Goal: Information Seeking & Learning: Learn about a topic

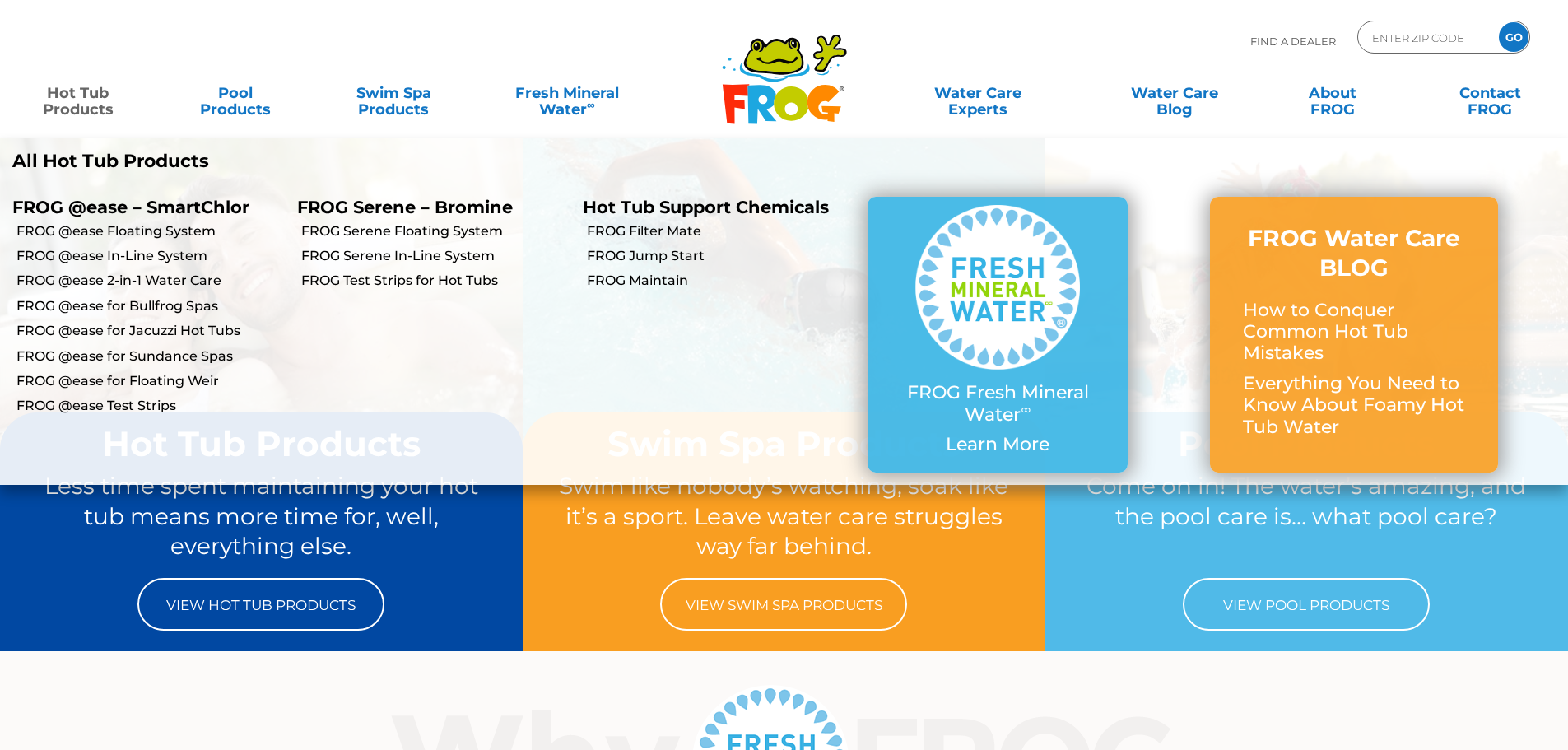
click at [71, 100] on link "Hot Tub Products" at bounding box center [78, 93] width 123 height 33
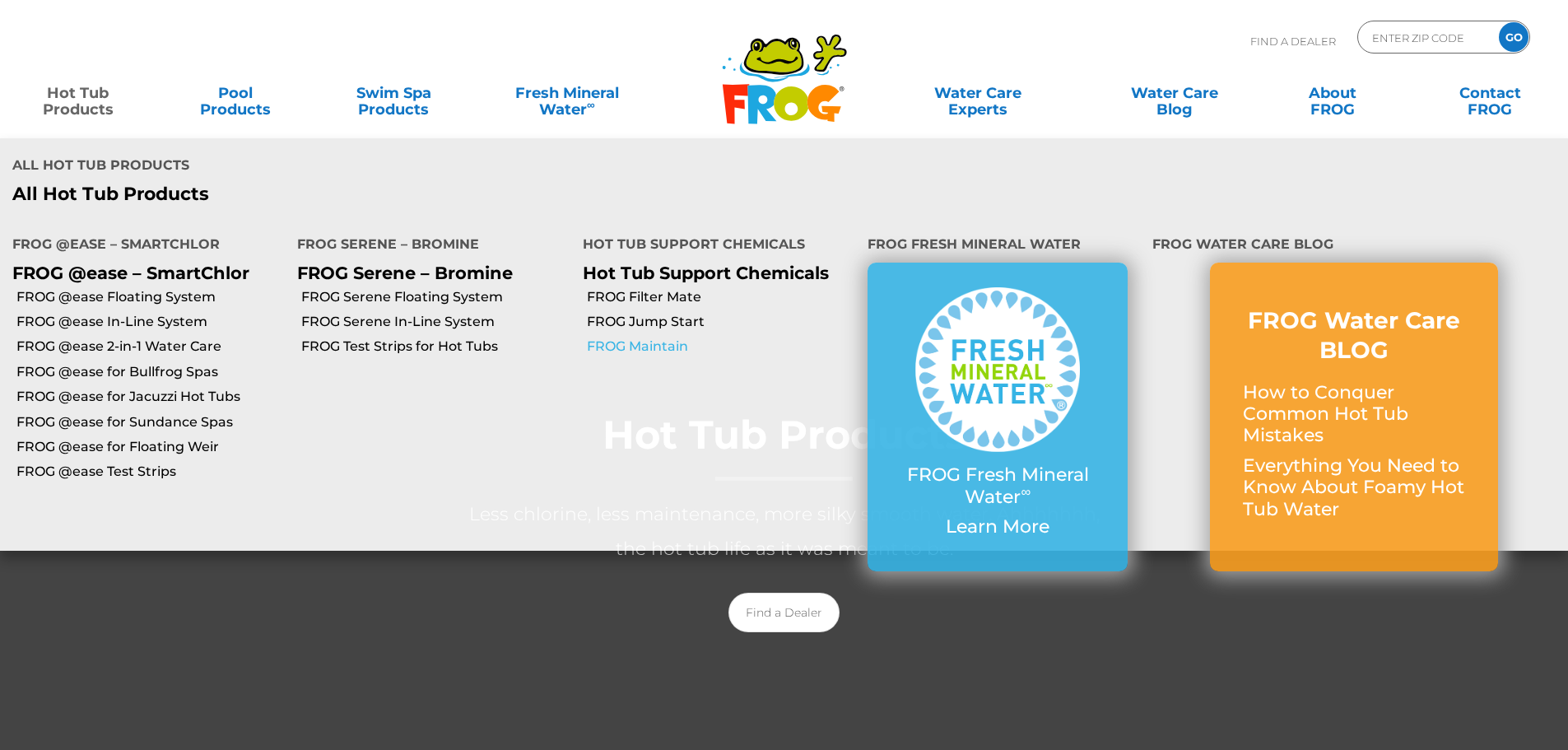
click at [628, 345] on link "FROG Maintain" at bounding box center [721, 347] width 268 height 18
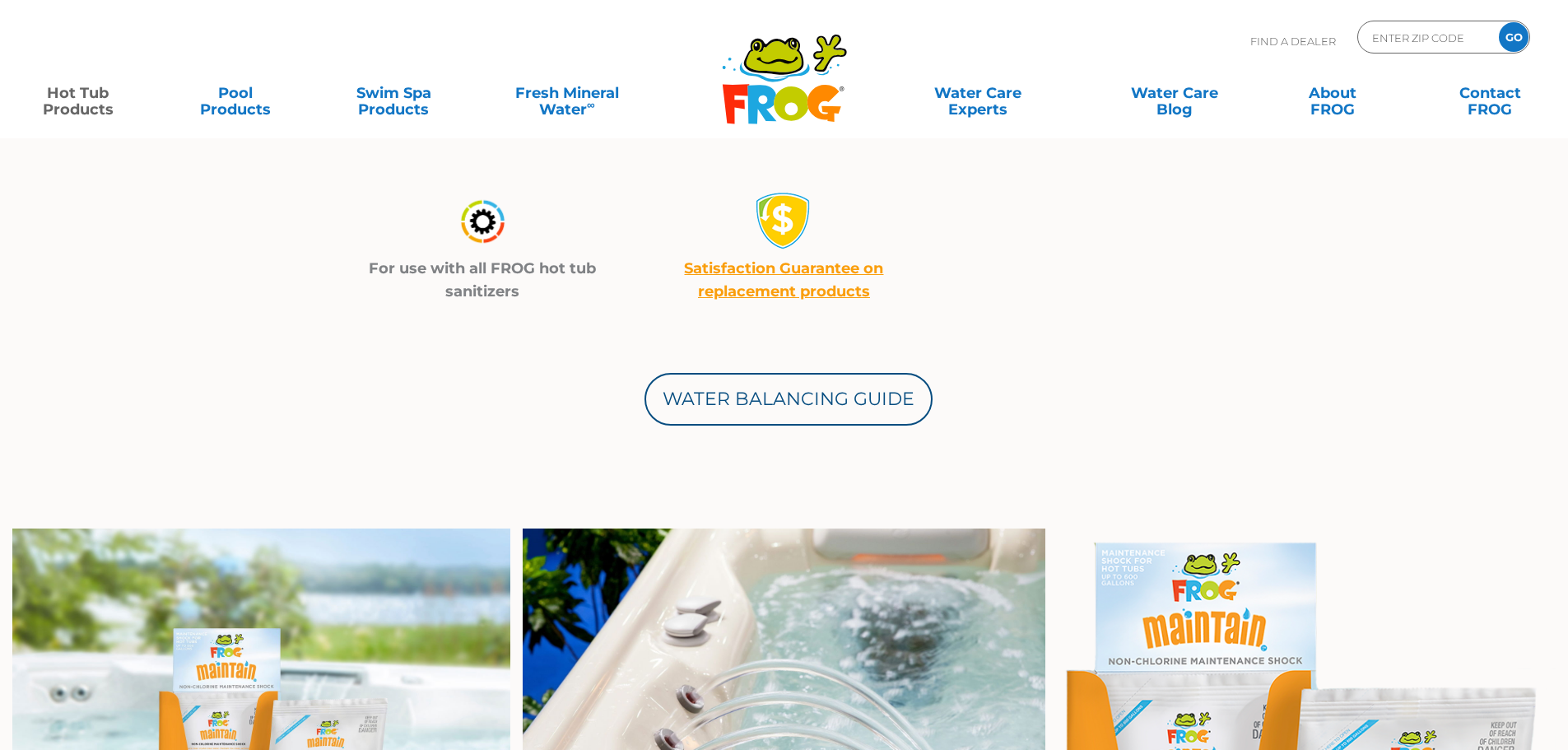
scroll to position [988, 0]
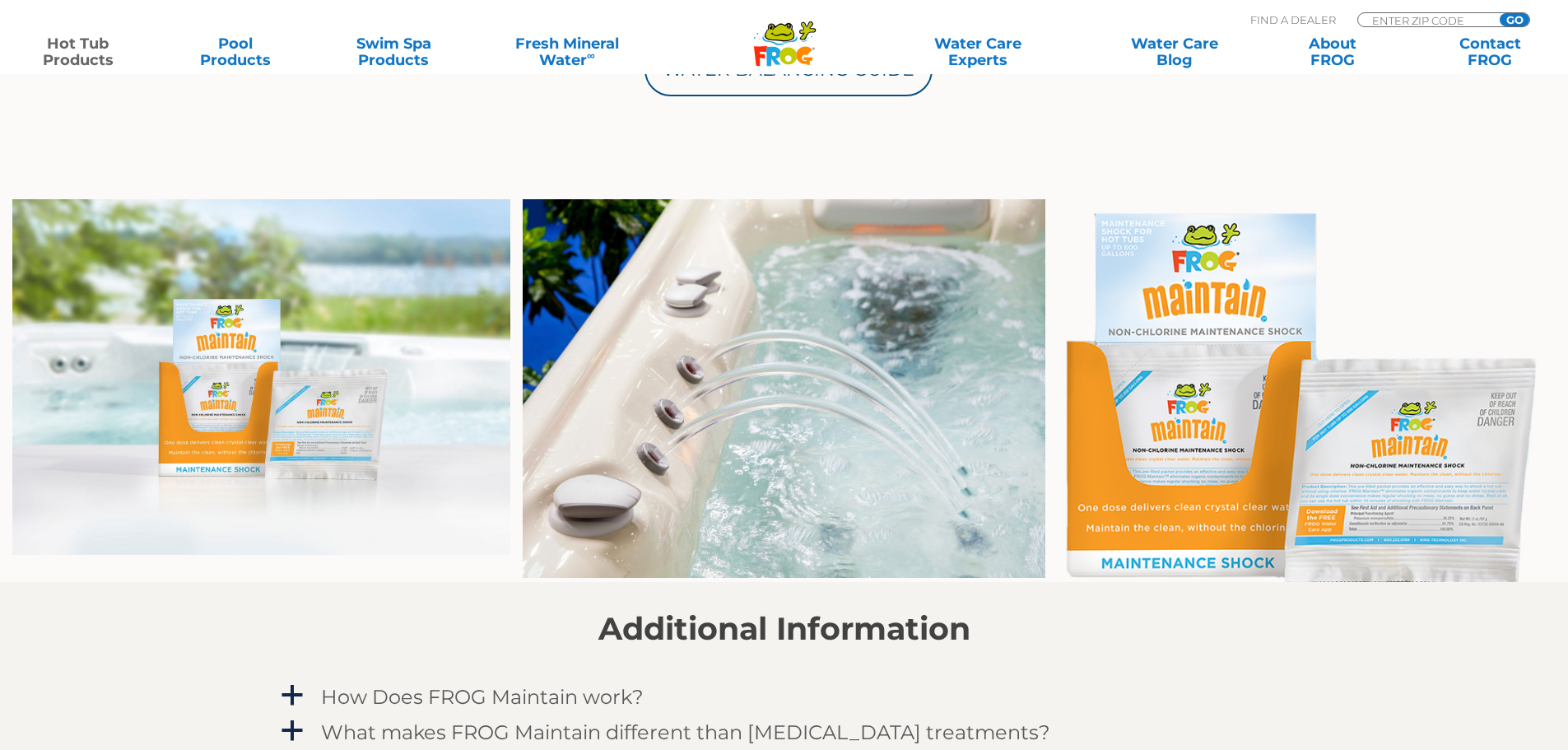
click at [1401, 524] on img at bounding box center [1307, 391] width 498 height 382
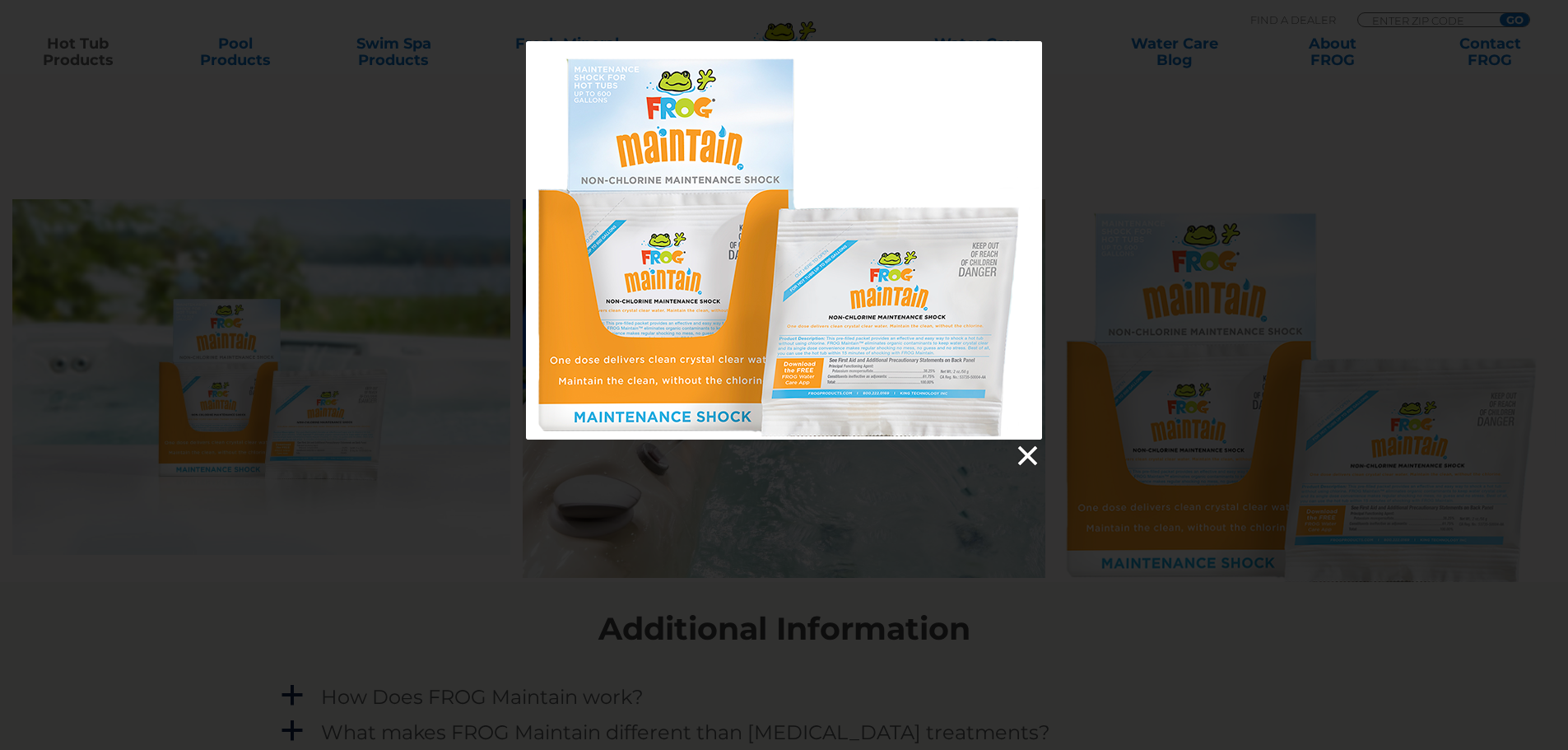
click at [1026, 452] on link at bounding box center [1027, 456] width 25 height 25
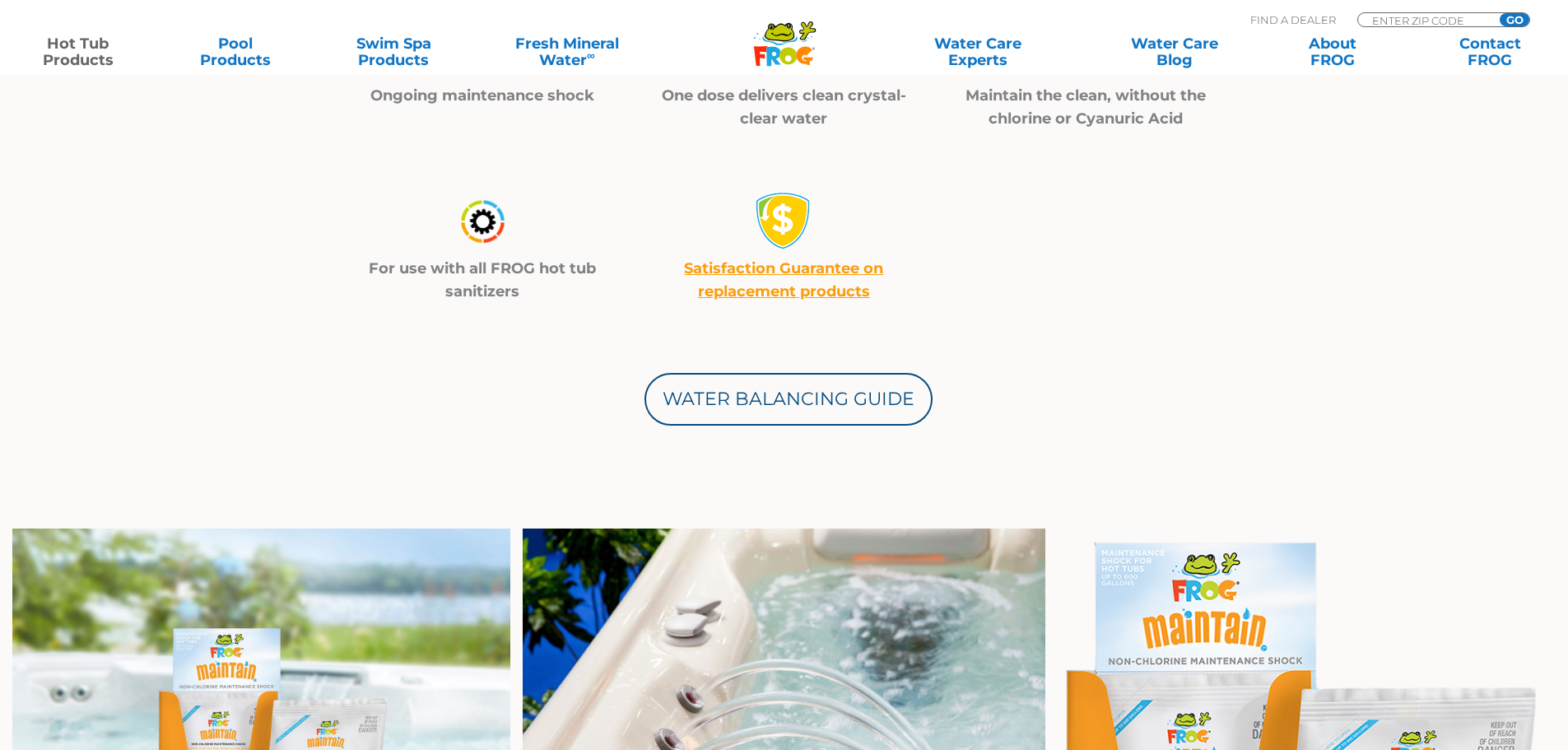
scroll to position [0, 0]
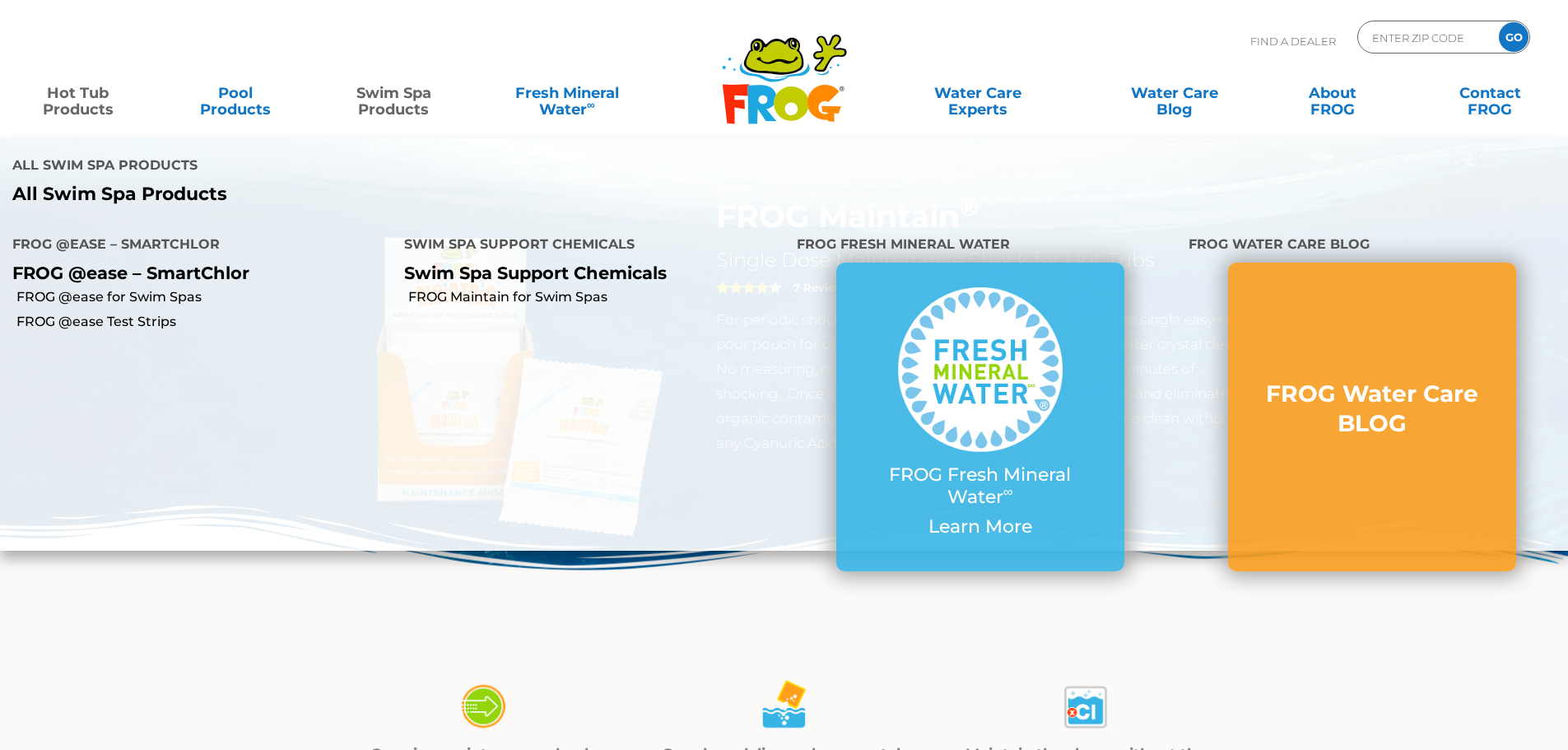
click at [404, 99] on link "Swim Spa Products" at bounding box center [394, 93] width 123 height 33
